Goal: Task Accomplishment & Management: Manage account settings

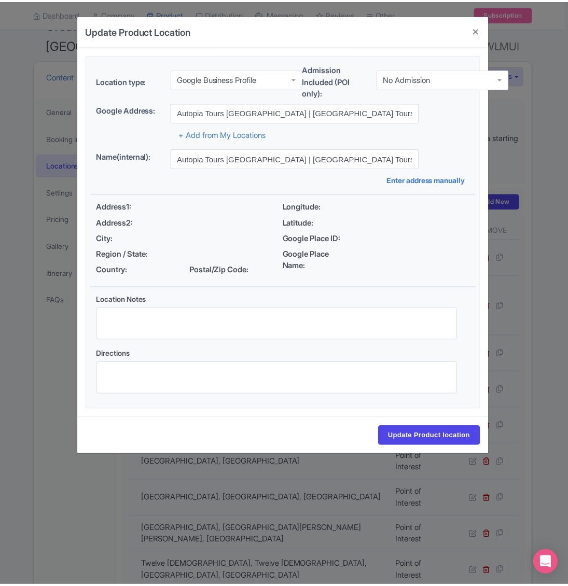
scroll to position [104, 0]
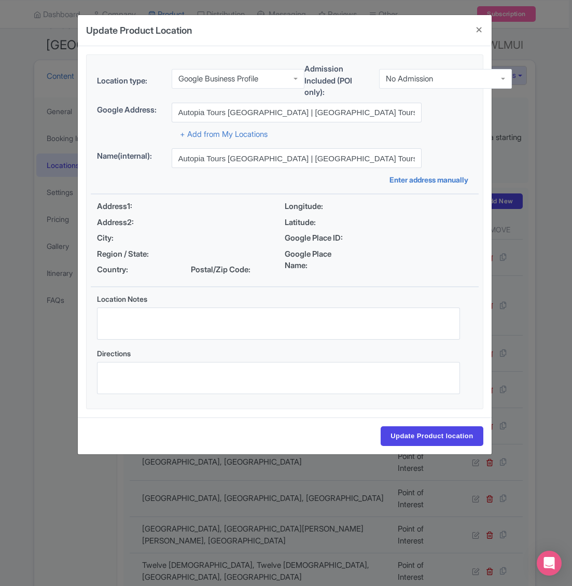
click at [80, 554] on div "Update Product Location 4c370dc3-4582-4595-87f0-25ac8f620b2b Location type: Goo…" at bounding box center [286, 293] width 572 height 586
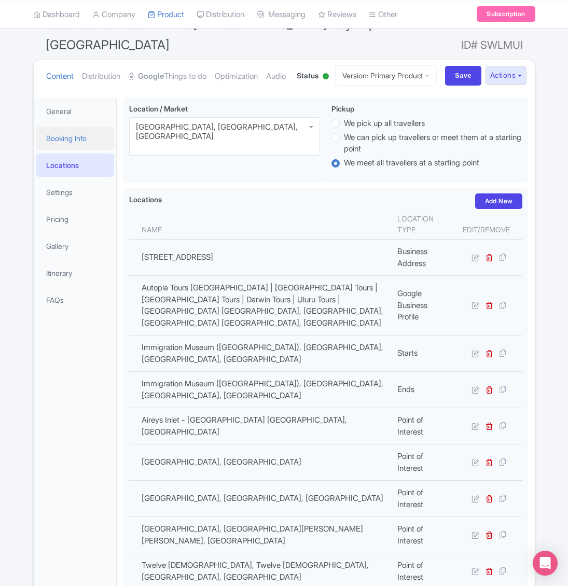
click at [74, 150] on link "Booking Info" at bounding box center [75, 138] width 79 height 23
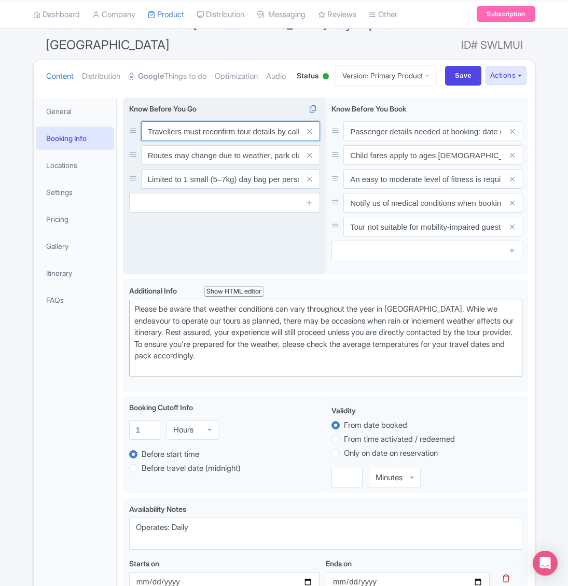
click at [211, 141] on input "Travellers must reconfirm tour details by calling [PHONE_NUMBER] [DATE] before …" at bounding box center [230, 131] width 179 height 20
click at [204, 165] on input "Routes may change due to weather, park closures, or road conditions. Guest safe…" at bounding box center [230, 155] width 179 height 20
click at [197, 189] on input "Limited to 1 small (5–7kg) day bag per person. No suitcases—please store them a…" at bounding box center [230, 179] width 179 height 20
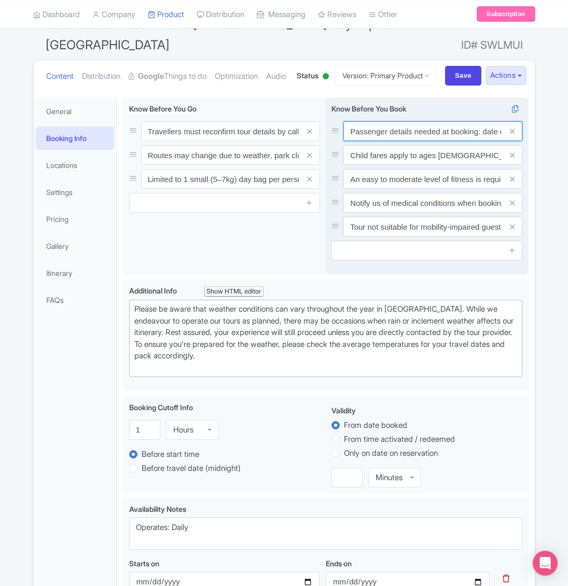
click at [387, 141] on input "Passenger details needed at booking: date of birth, [MEDICAL_DATA], and contact…" at bounding box center [432, 131] width 179 height 20
click at [384, 165] on input "Child fares apply to ages [DEMOGRAPHIC_DATA]. All children 0–17 must be with an…" at bounding box center [432, 155] width 179 height 20
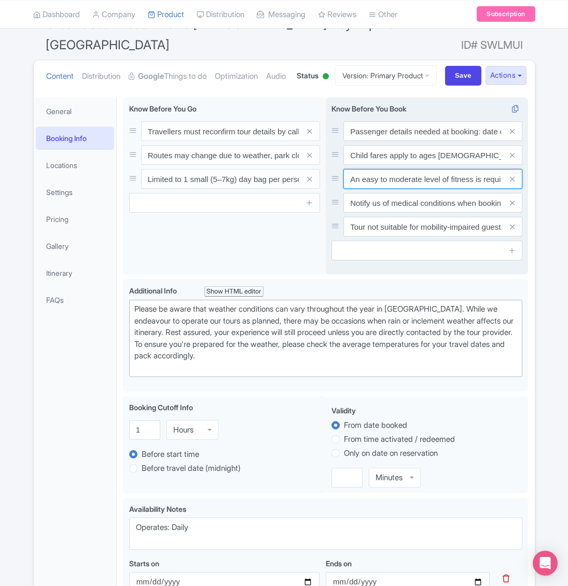
click at [382, 189] on input "An easy to moderate level of fitness is required to complete beach walks." at bounding box center [432, 179] width 179 height 20
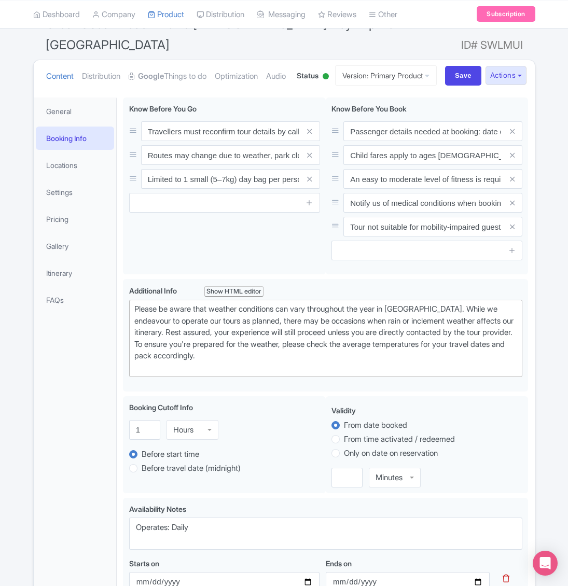
click at [60, 524] on div "General Booking Info Locations Settings Pricing Gallery Itinerary FAQs" at bounding box center [75, 577] width 83 height 960
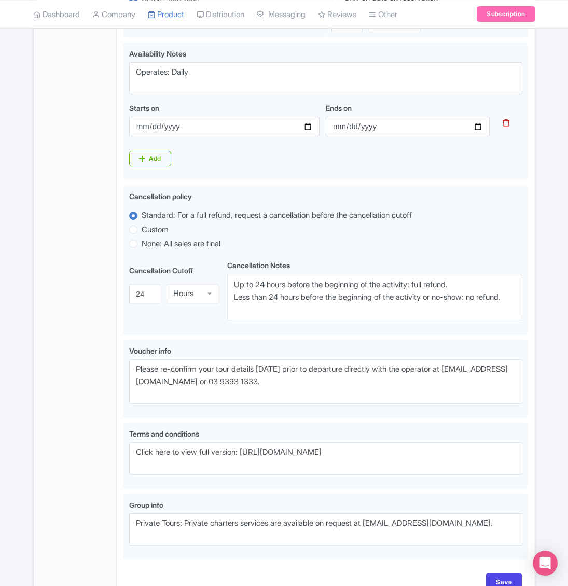
scroll to position [639, 0]
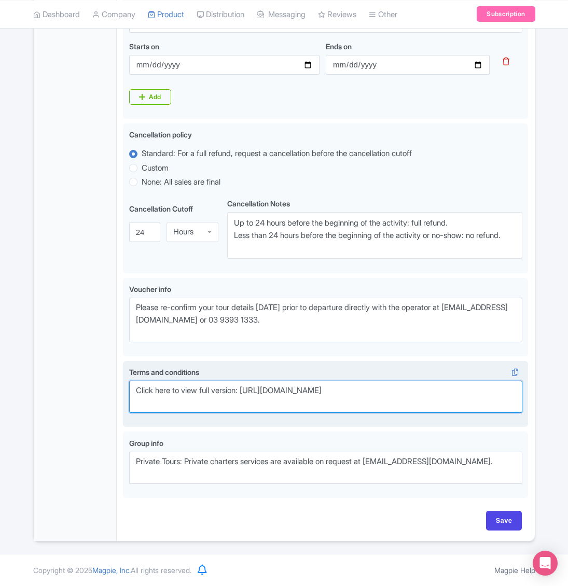
click at [232, 391] on textarea "Click here to view full version: [URL][DOMAIN_NAME]" at bounding box center [326, 397] width 394 height 32
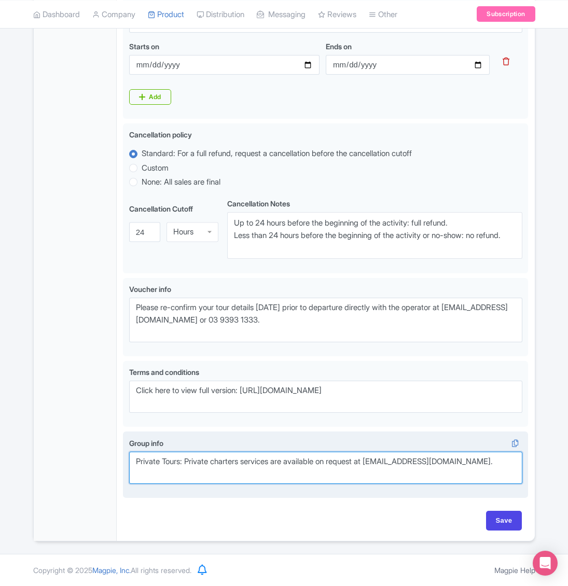
click at [180, 456] on textarea "Private Tours: Private charters services are available on request at [EMAIL_ADD…" at bounding box center [326, 468] width 394 height 32
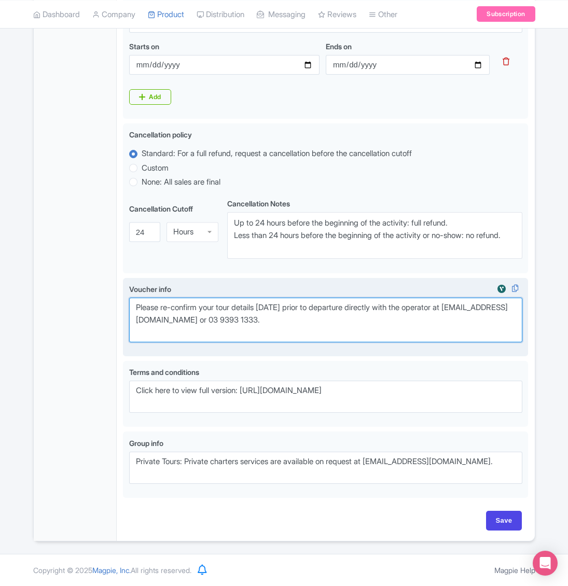
click at [260, 320] on textarea "Please re-confirm your tour details [DATE] prior to departure directly with the…" at bounding box center [326, 320] width 394 height 45
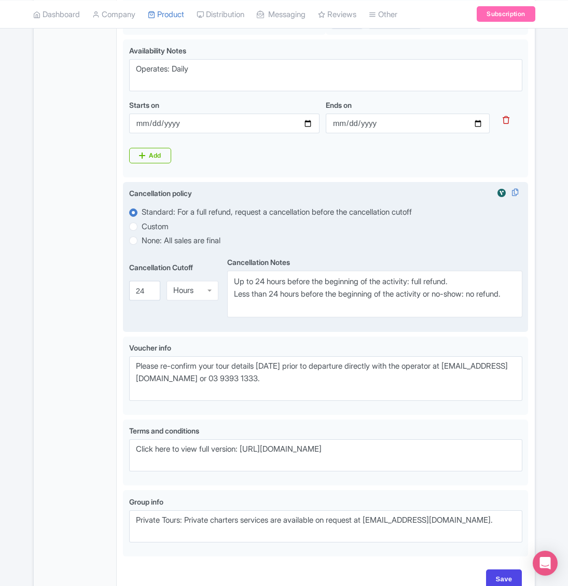
scroll to position [535, 0]
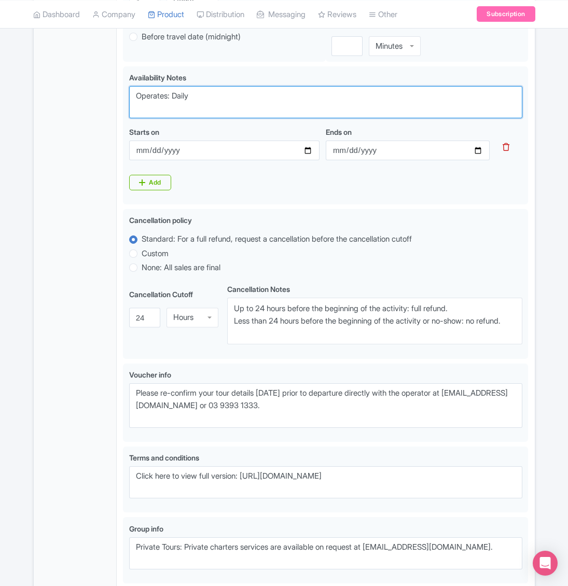
drag, startPoint x: 214, startPoint y: 108, endPoint x: 94, endPoint y: 106, distance: 119.3
click at [94, 106] on div "General Booking Info Locations Settings Pricing Gallery Itinerary FAQs Great Oc…" at bounding box center [284, 143] width 501 height 966
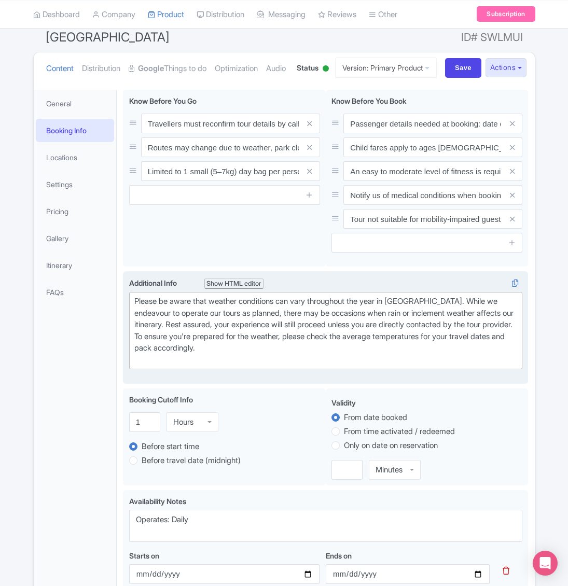
scroll to position [68, 0]
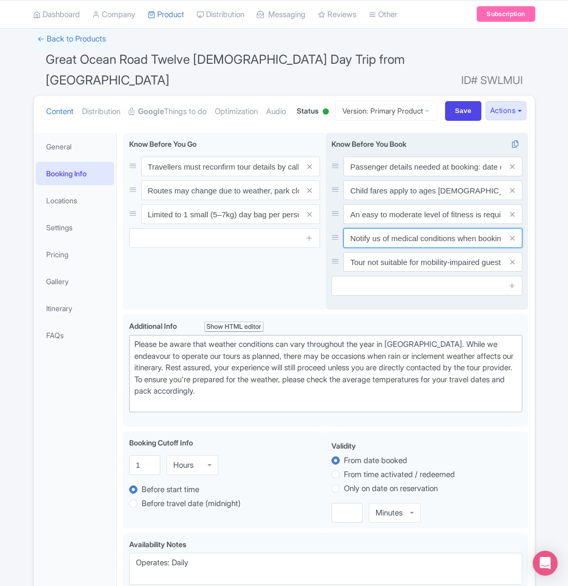
click at [412, 248] on input "Notify us of medical conditions when booking. Tour requires moderate to high fi…" at bounding box center [432, 238] width 179 height 20
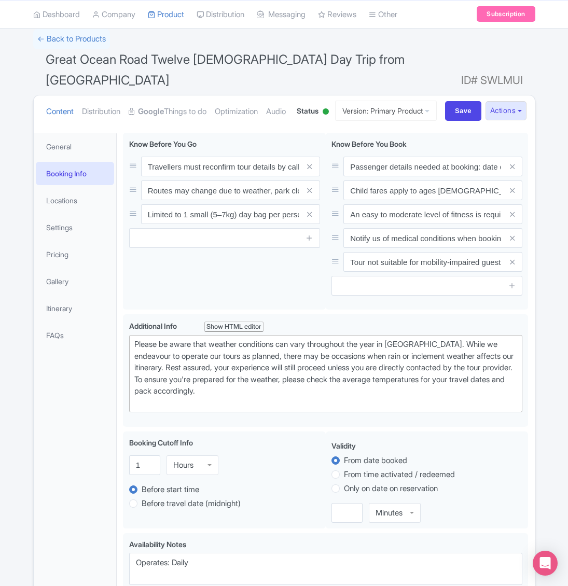
click at [550, 504] on div "Error Point of interest does not exist! ← Back to Products Great Ocean Road Twe…" at bounding box center [284, 561] width 568 height 1064
click at [76, 239] on link "Settings" at bounding box center [75, 227] width 79 height 23
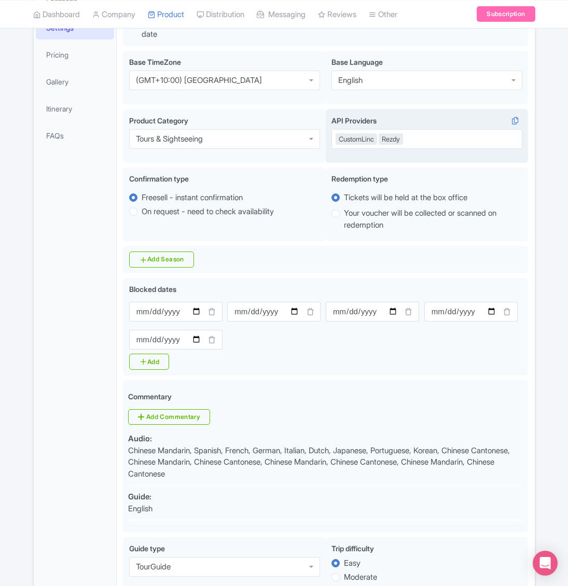
scroll to position [276, 0]
